Goal: Check status: Check status

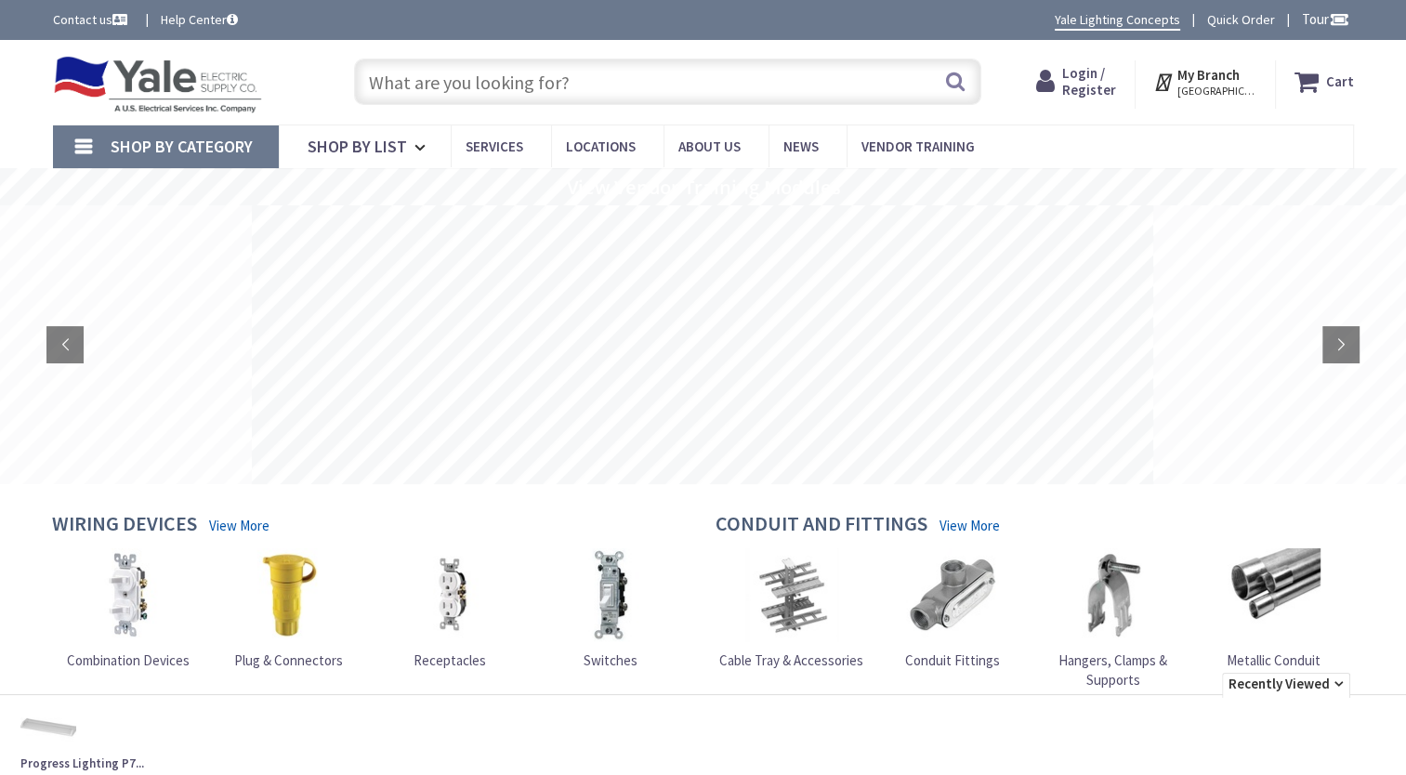
drag, startPoint x: 0, startPoint y: 0, endPoint x: 706, endPoint y: 87, distance: 711.7
click at [706, 87] on input "text" at bounding box center [667, 82] width 627 height 46
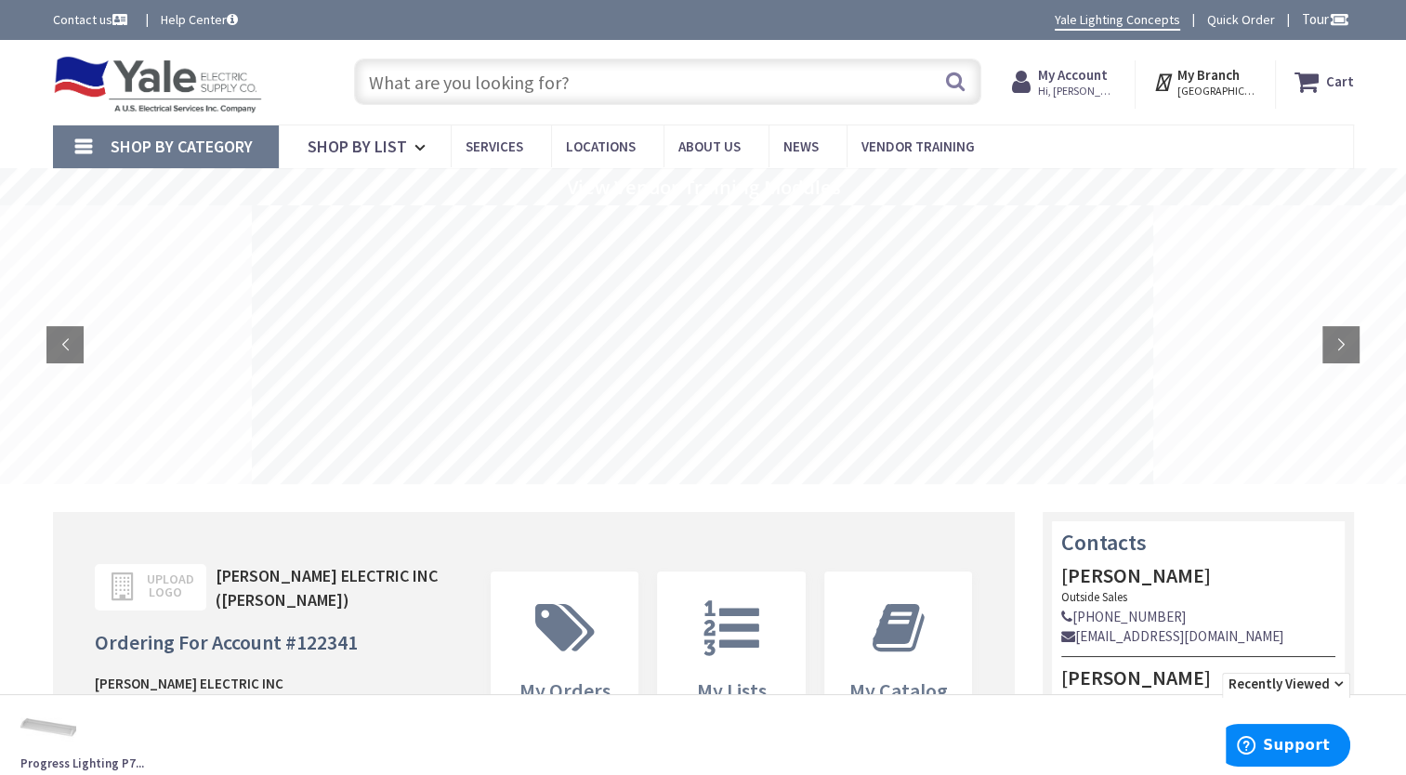
click at [751, 82] on input "text" at bounding box center [667, 82] width 627 height 46
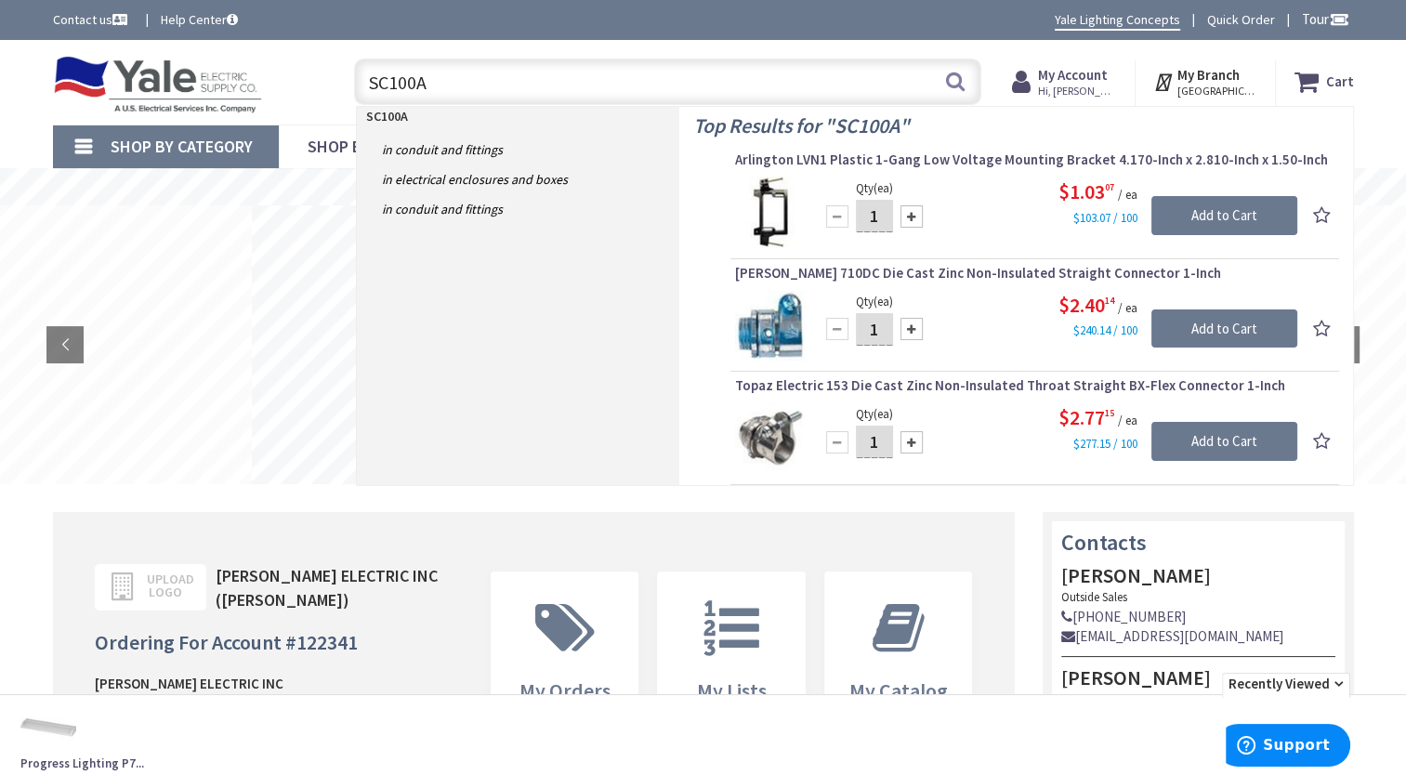
type input "SC100A"
click at [963, 77] on button "Search" at bounding box center [955, 81] width 24 height 42
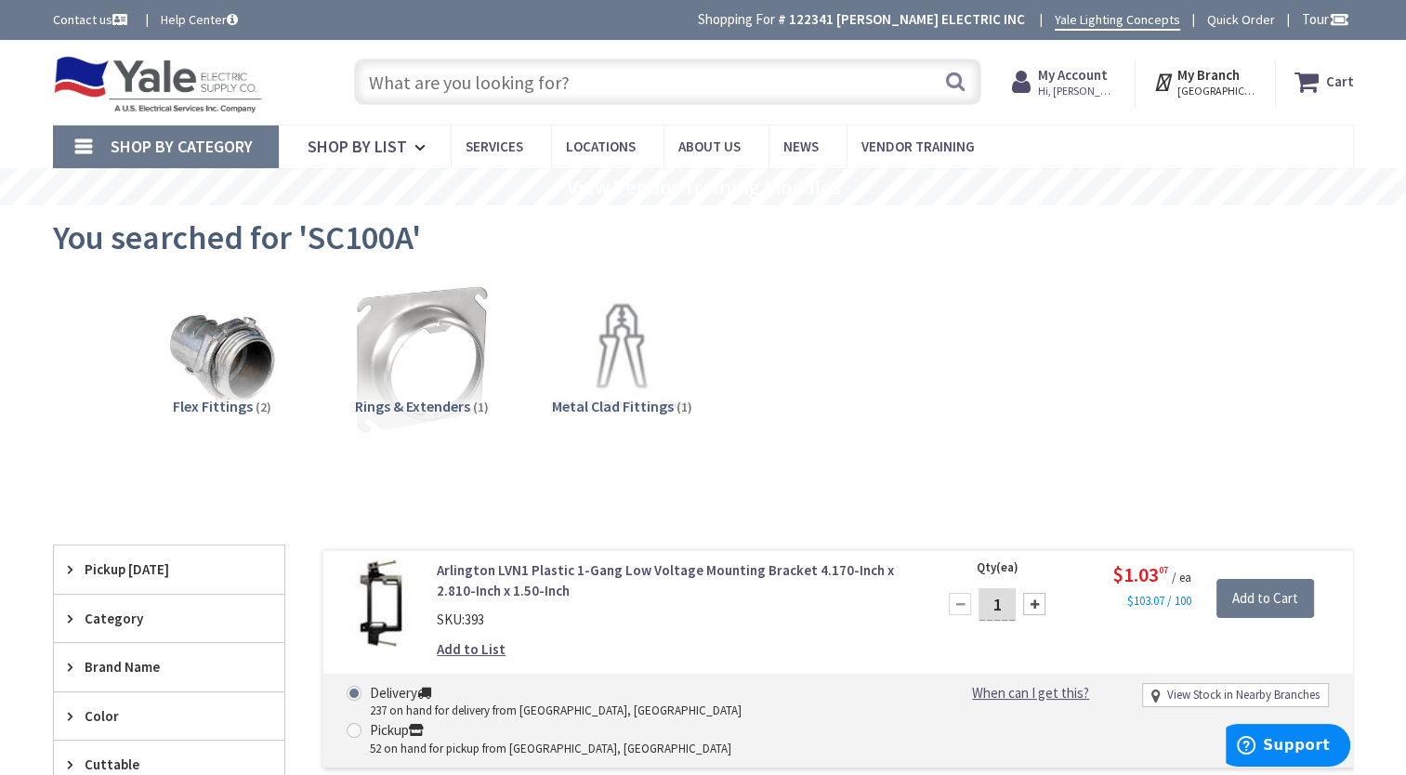
click at [450, 86] on input "text" at bounding box center [667, 82] width 627 height 46
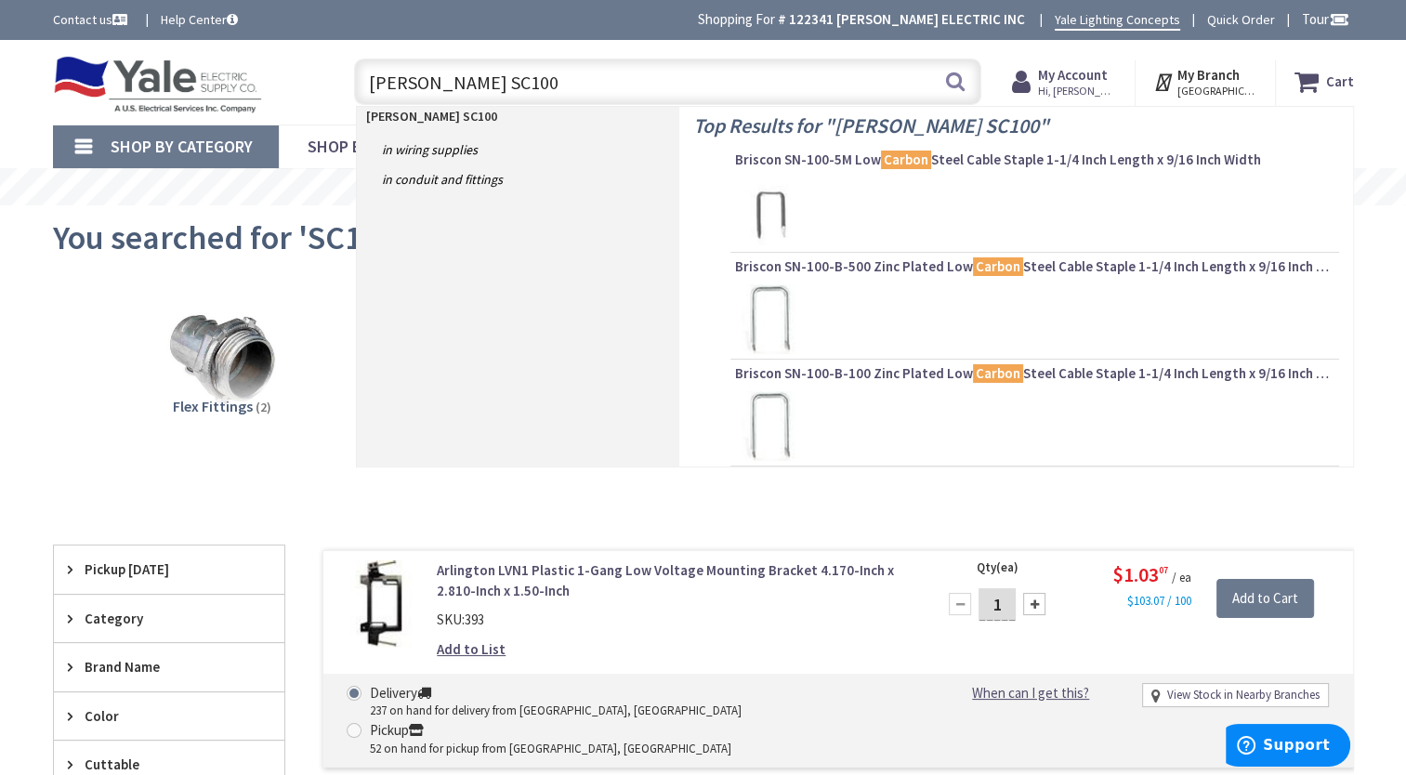
type input "CARLON SC100A"
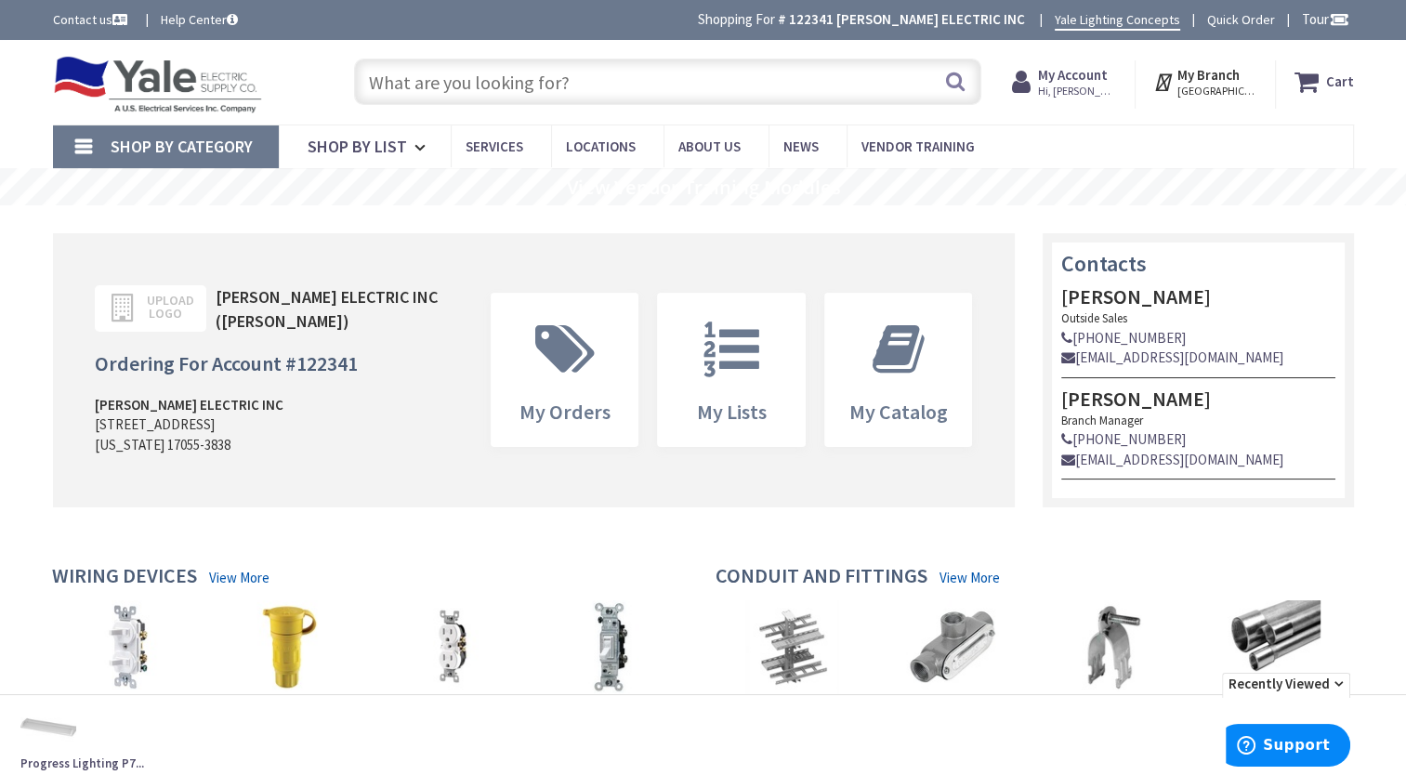
click at [1106, 71] on strong "My Account" at bounding box center [1073, 75] width 70 height 18
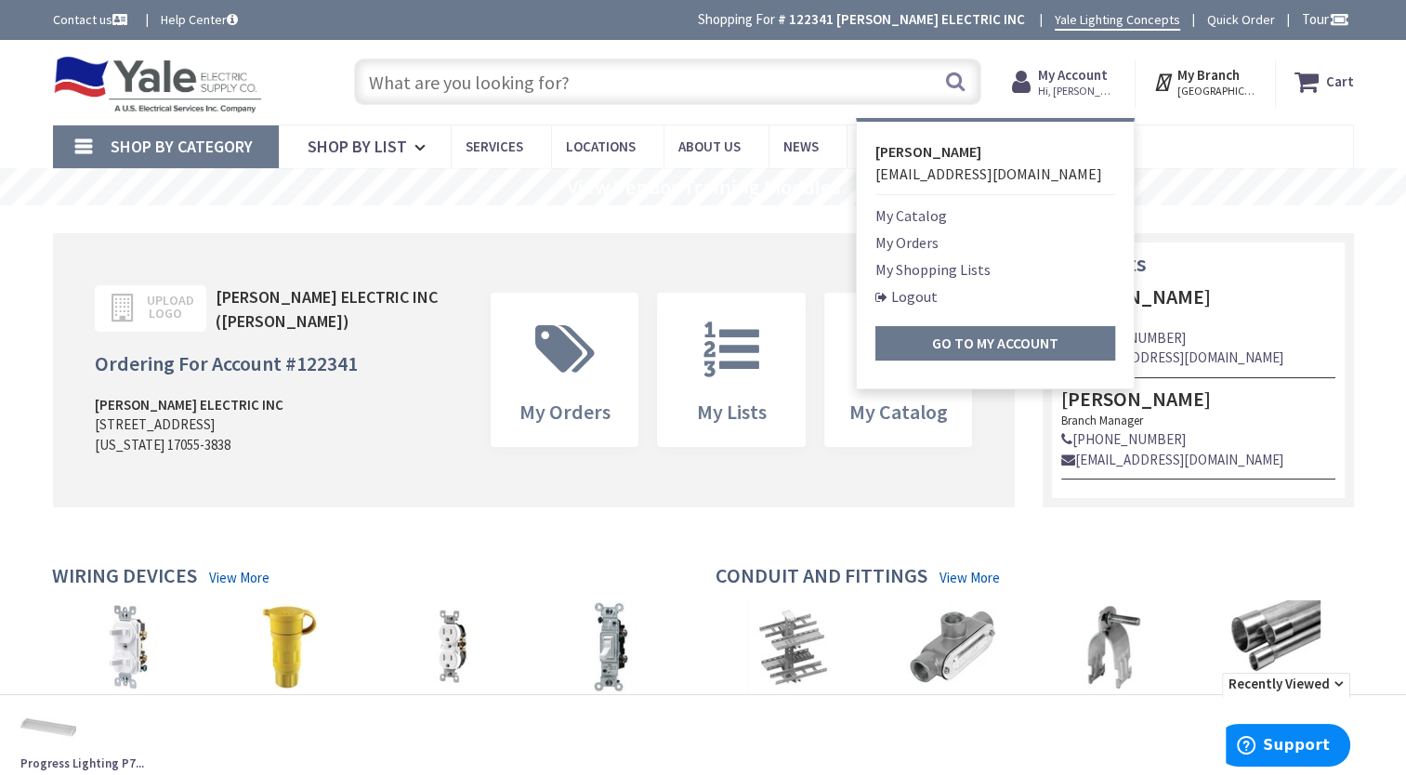
click at [939, 239] on link "My Orders" at bounding box center [906, 242] width 63 height 22
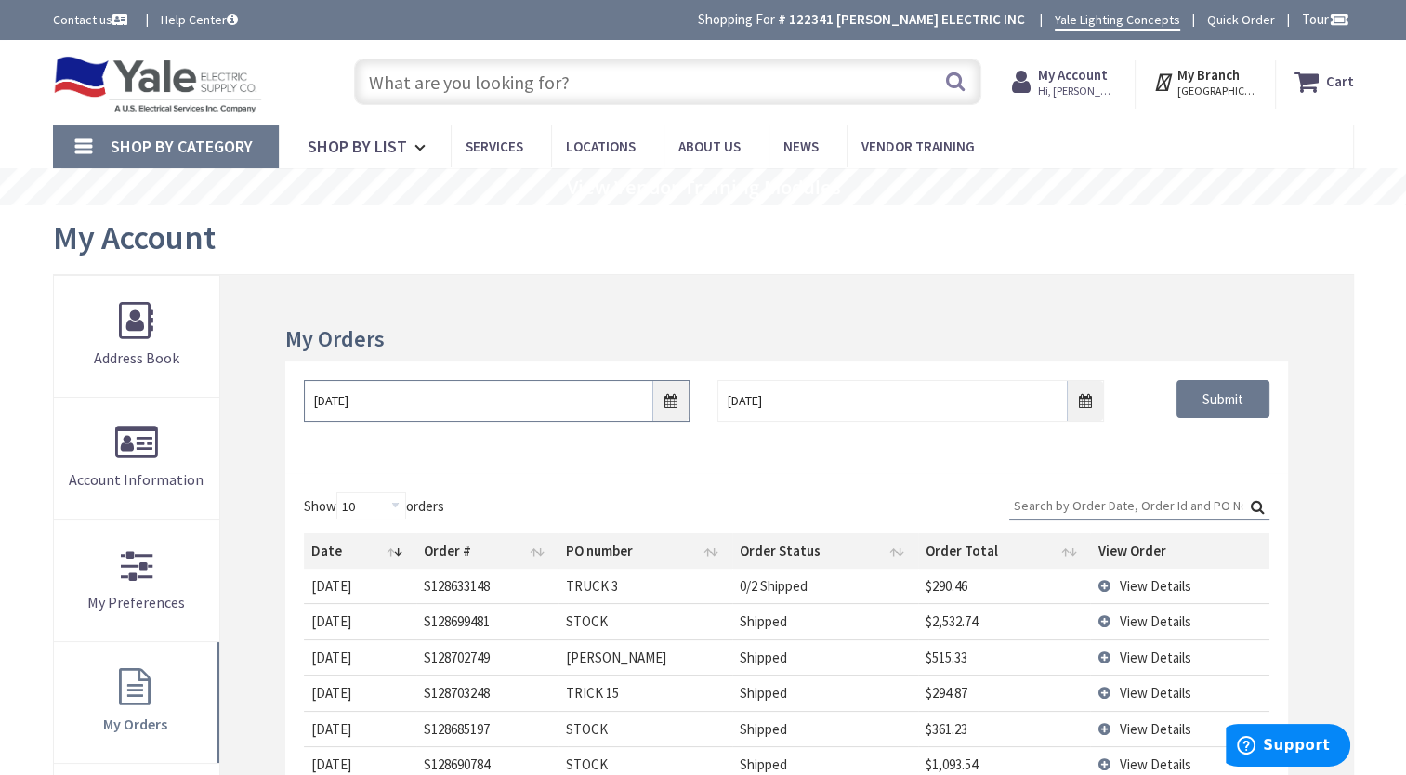
click at [670, 396] on input "8/29/2025" at bounding box center [497, 401] width 386 height 42
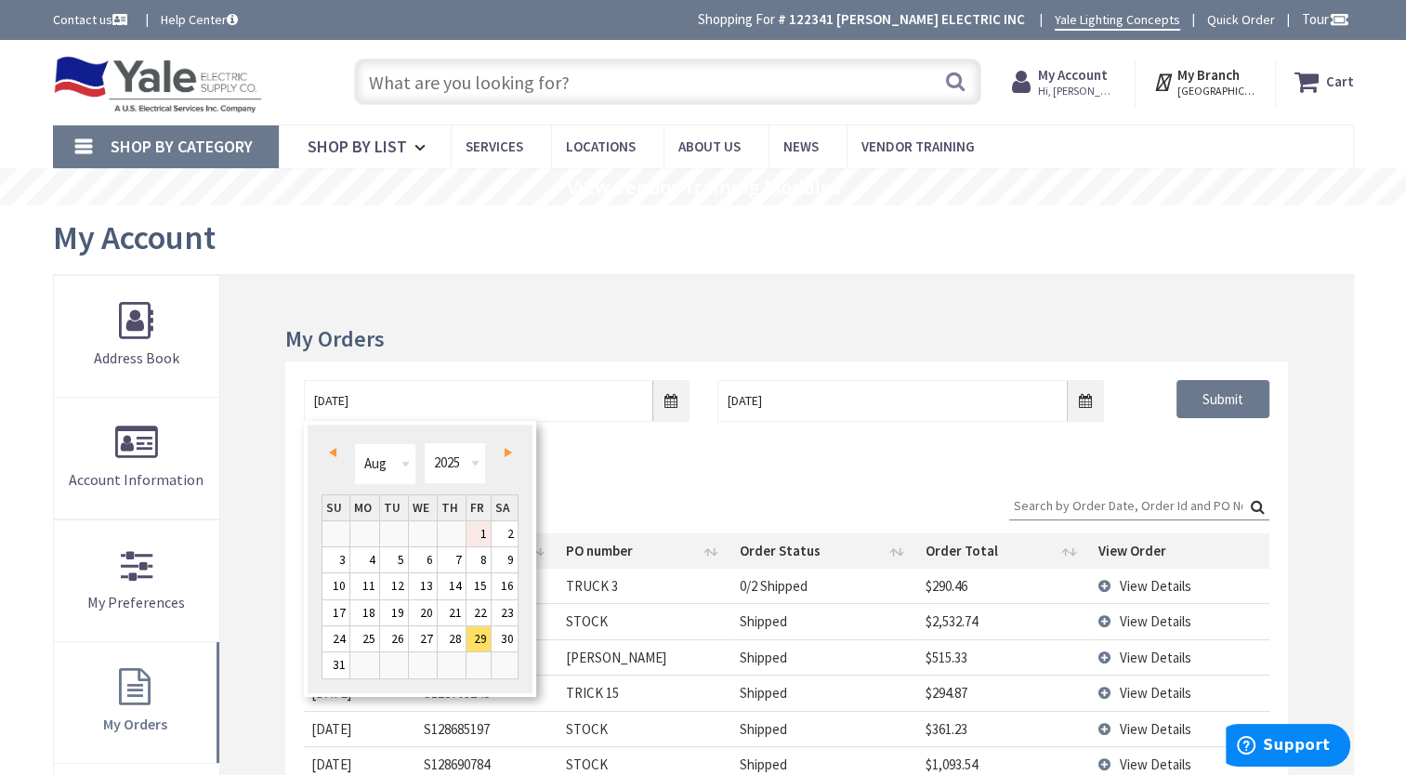
click at [480, 534] on link "1" at bounding box center [479, 533] width 25 height 25
type input "08/01/2025"
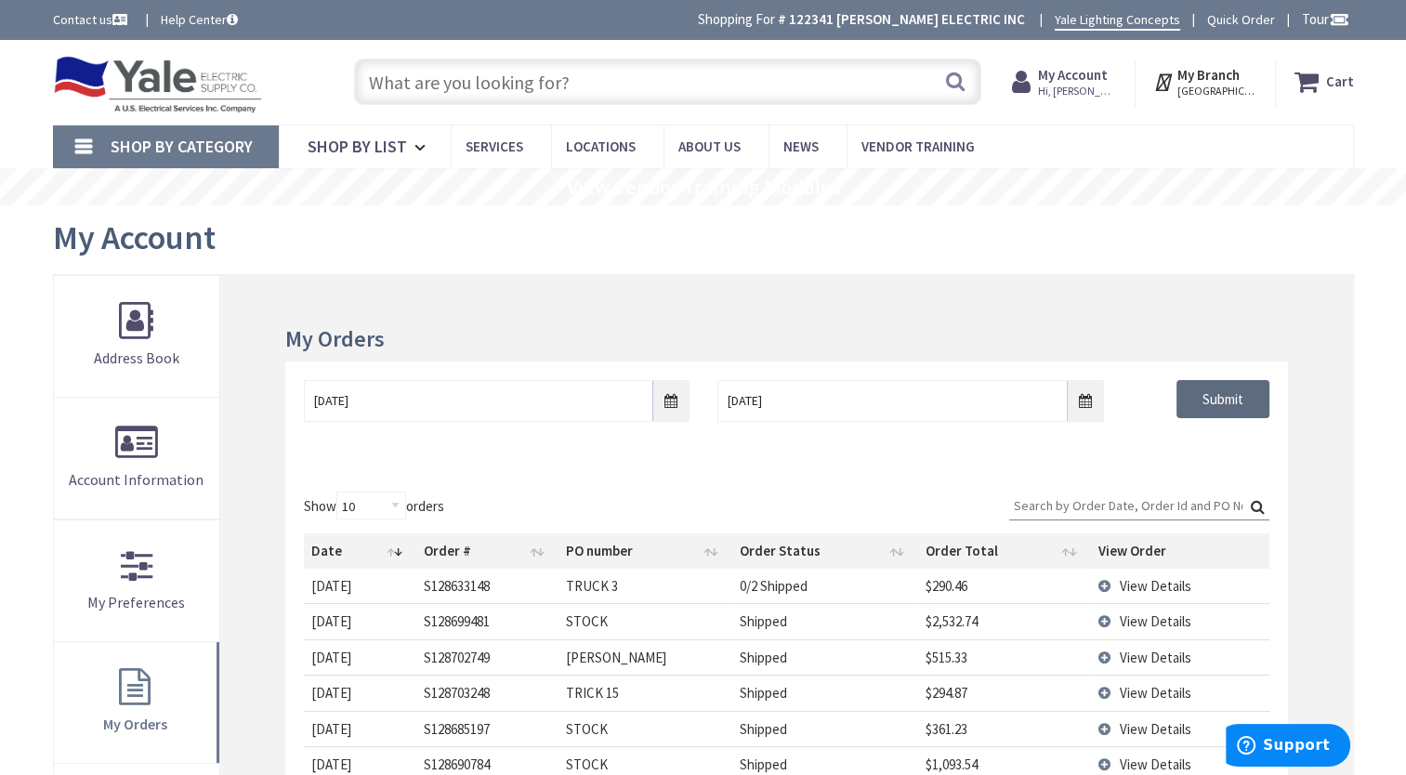
click at [1210, 398] on input "Submit" at bounding box center [1223, 399] width 93 height 39
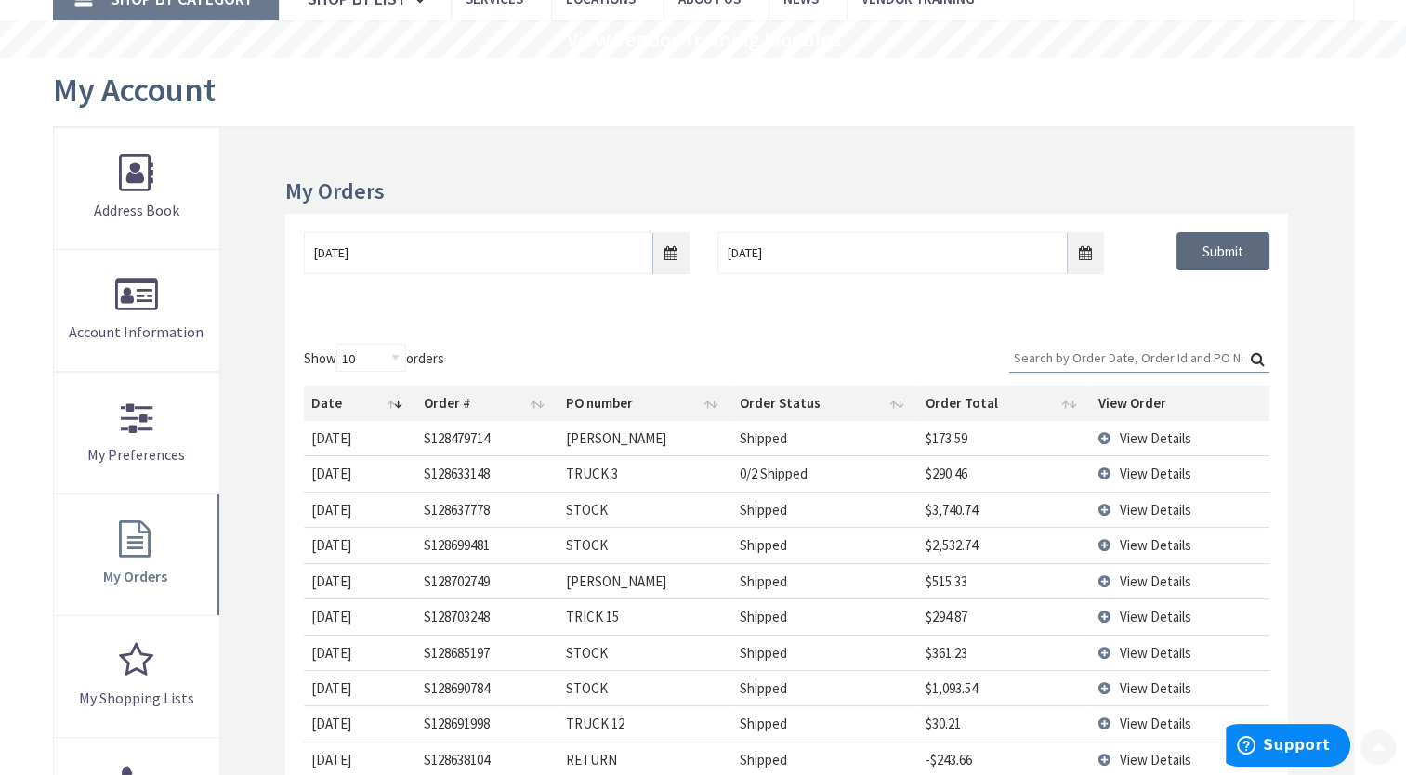
scroll to position [279, 0]
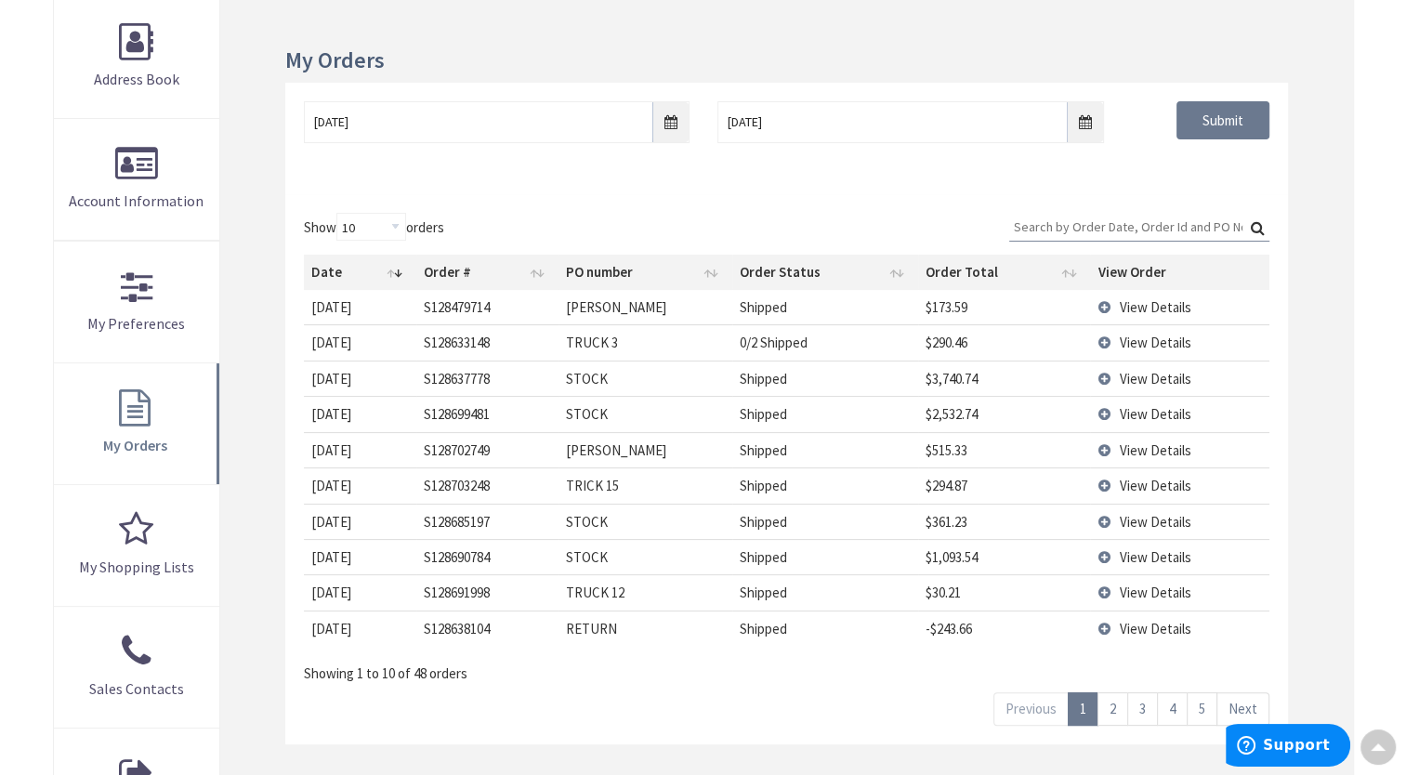
click at [1149, 481] on span "View Details" at bounding box center [1155, 486] width 72 height 18
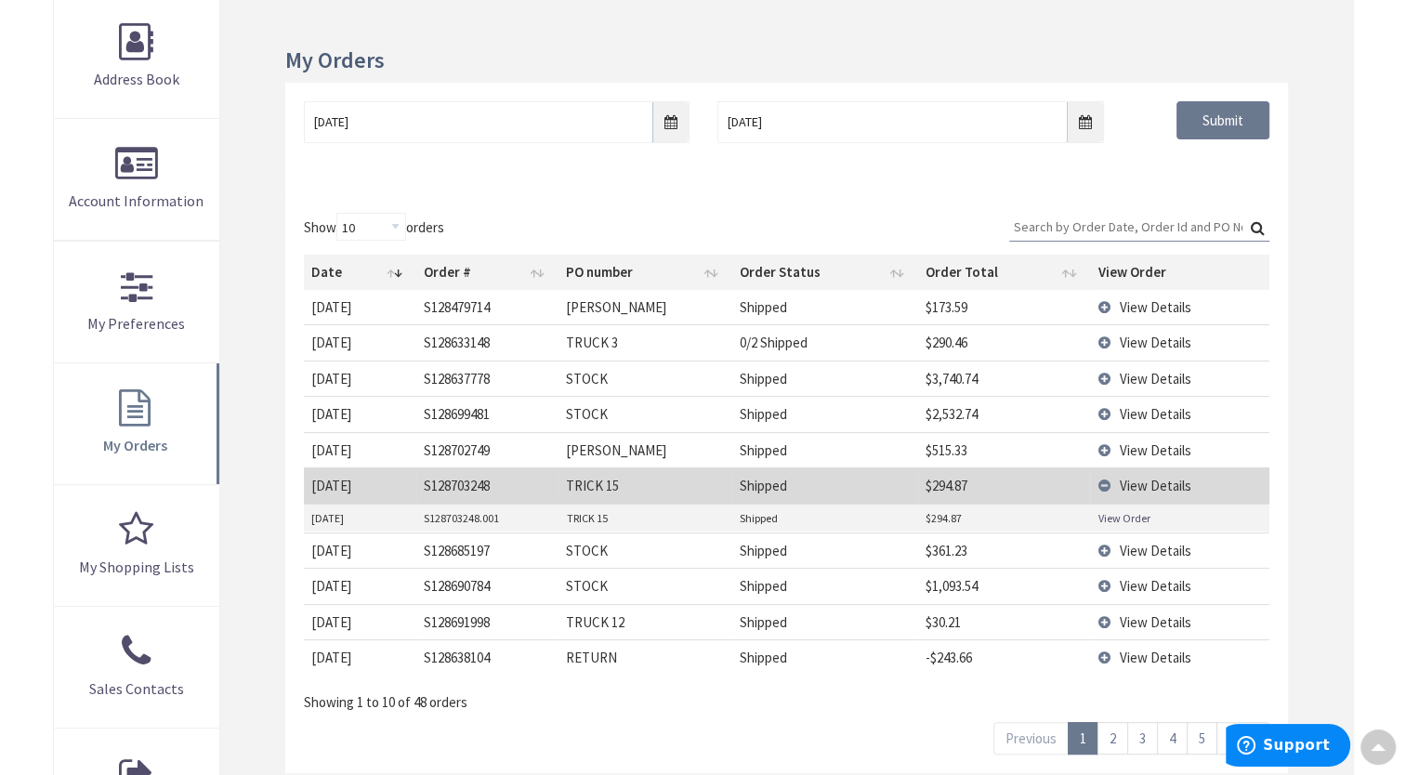
click at [1130, 520] on link "View Order" at bounding box center [1124, 518] width 52 height 16
click at [1124, 731] on link "2" at bounding box center [1113, 738] width 31 height 33
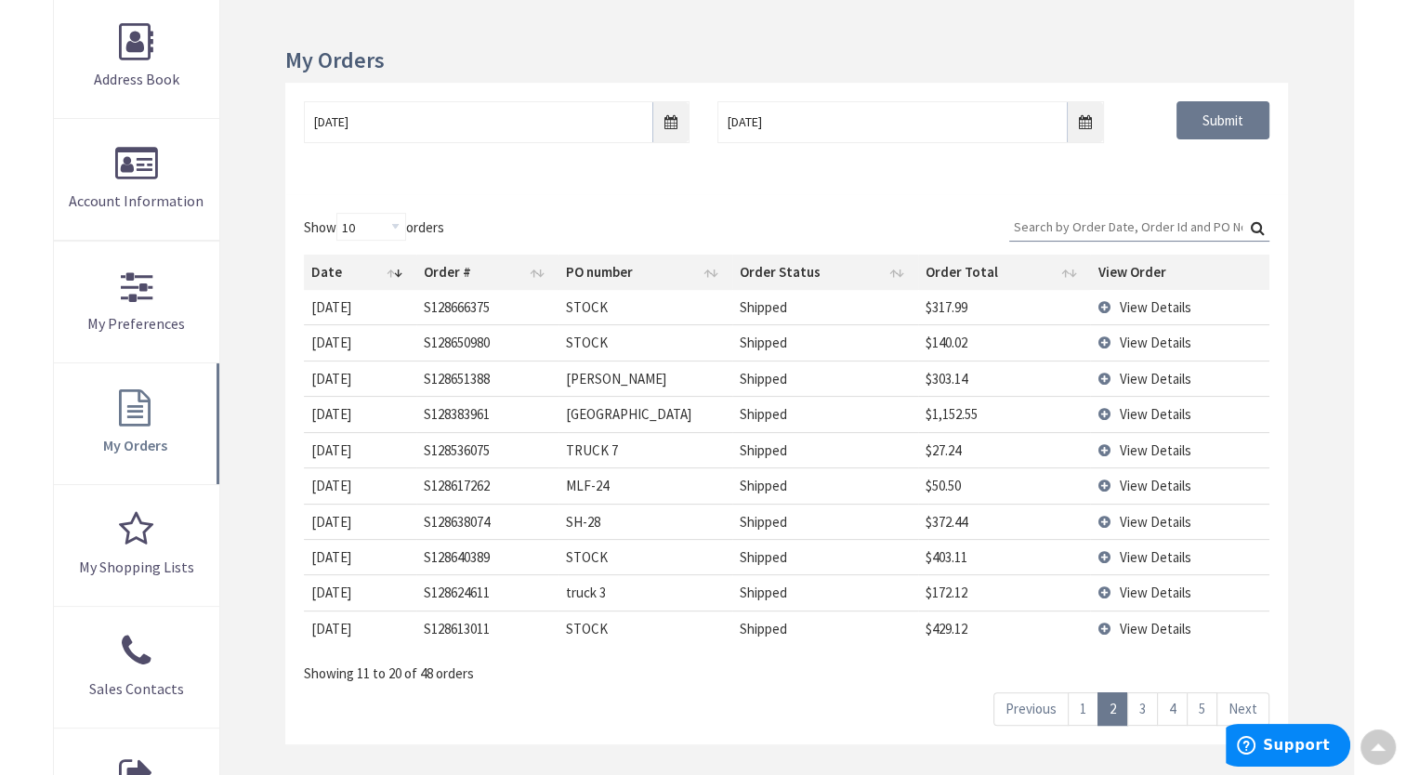
click at [1148, 725] on link "3" at bounding box center [1142, 708] width 31 height 33
click at [1144, 625] on span "View Details" at bounding box center [1155, 629] width 72 height 18
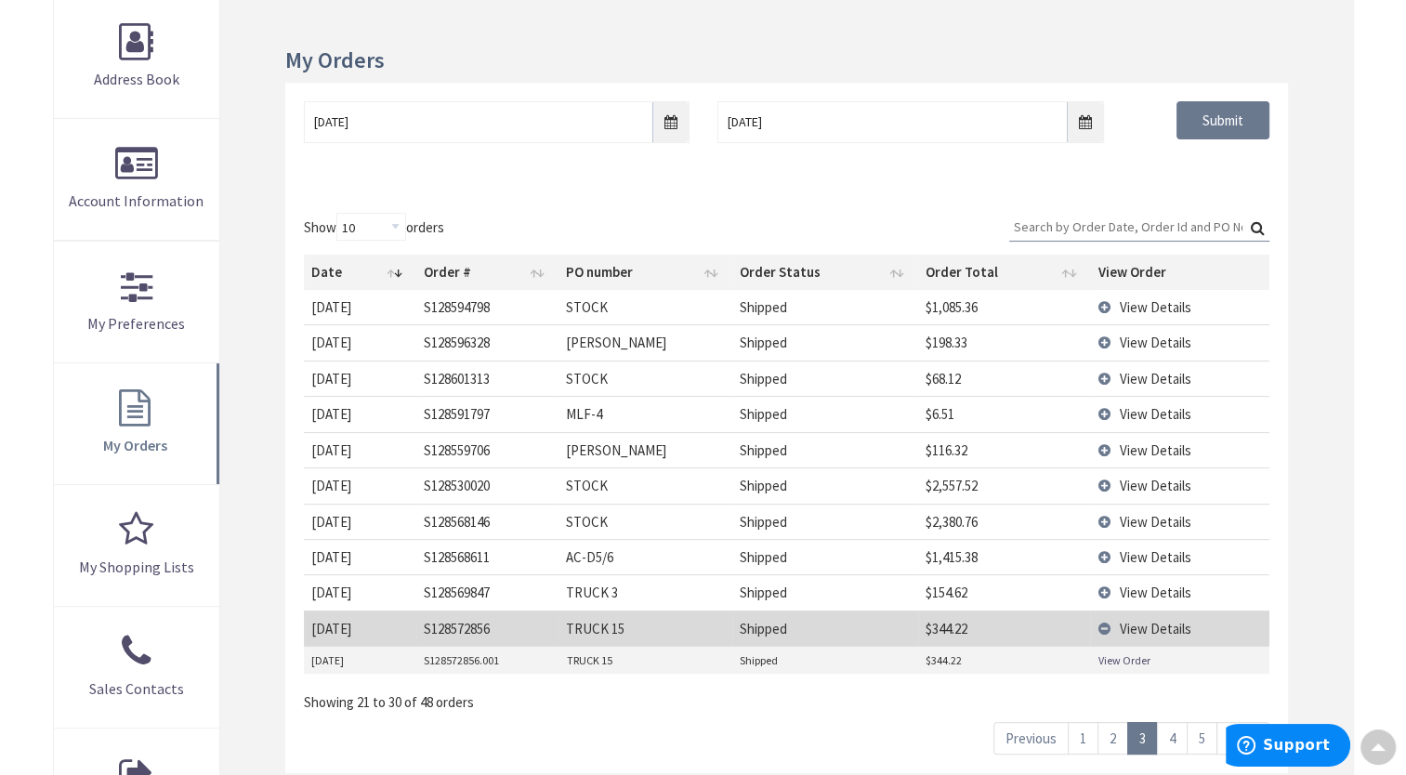
click at [1103, 652] on link "View Order" at bounding box center [1124, 660] width 52 height 16
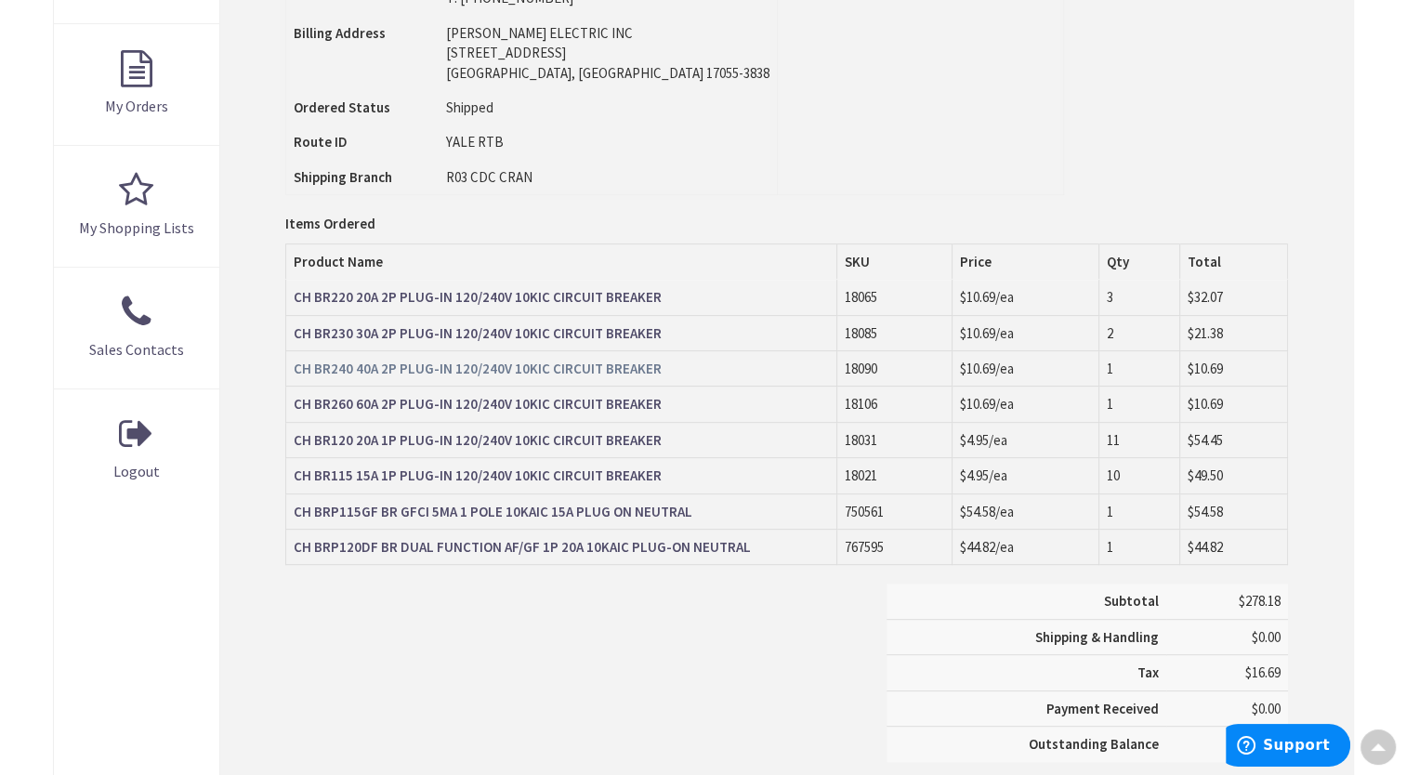
scroll to position [651, 0]
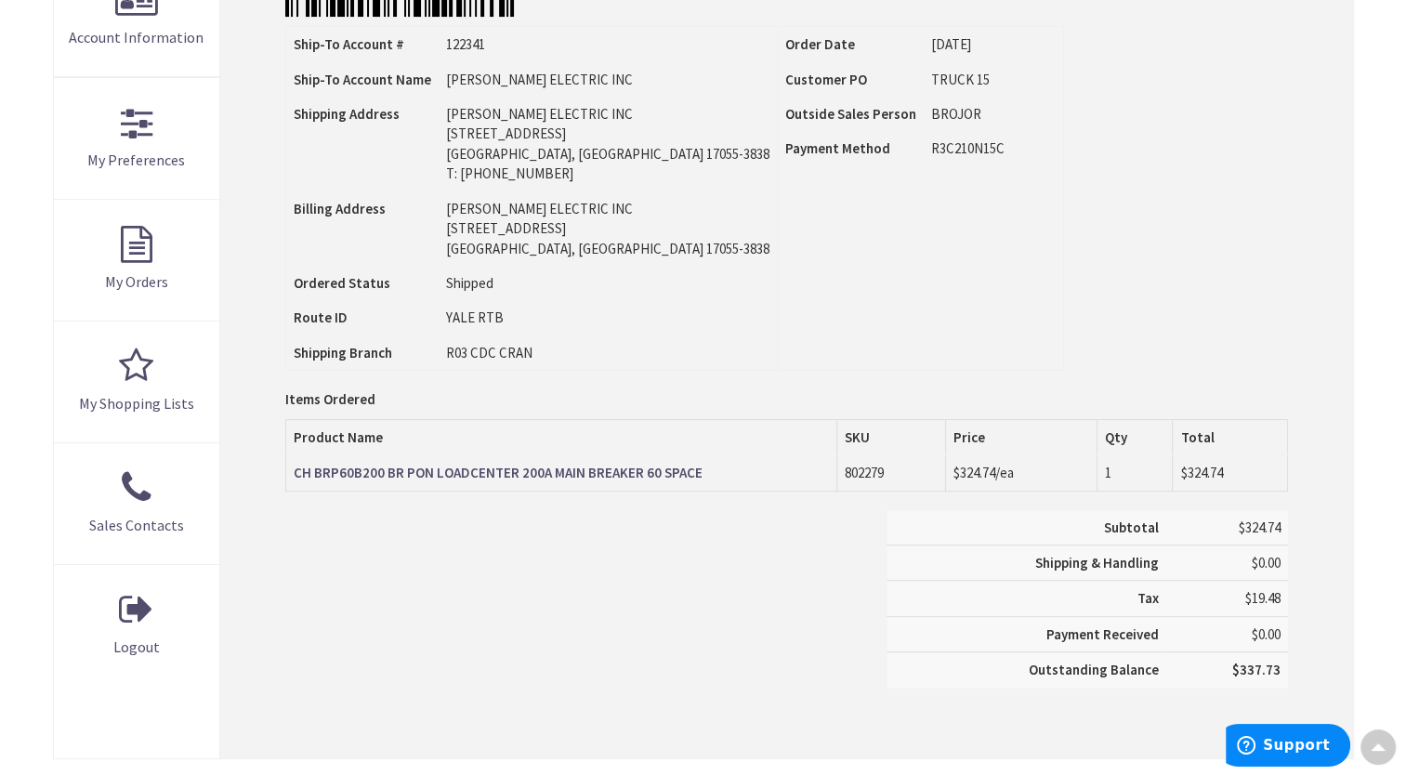
scroll to position [558, 0]
